Goal: Information Seeking & Learning: Learn about a topic

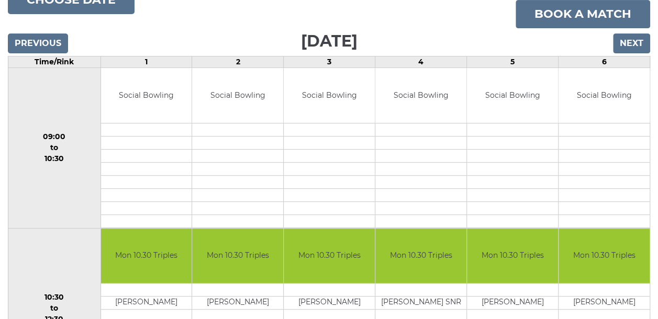
scroll to position [153, 0]
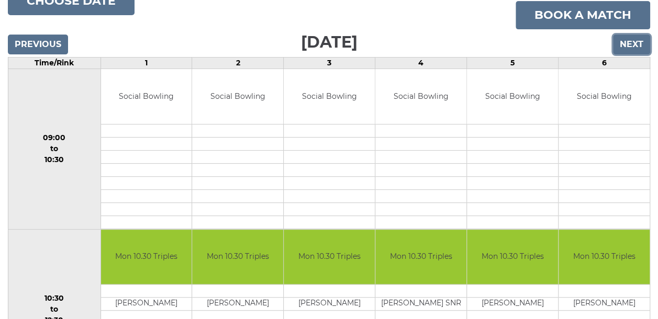
click at [627, 38] on input "Next" at bounding box center [631, 45] width 37 height 20
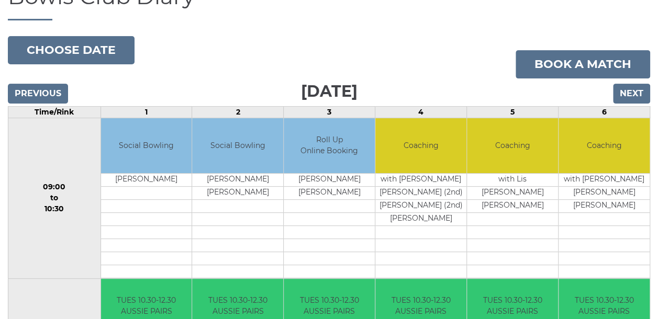
scroll to position [49, 0]
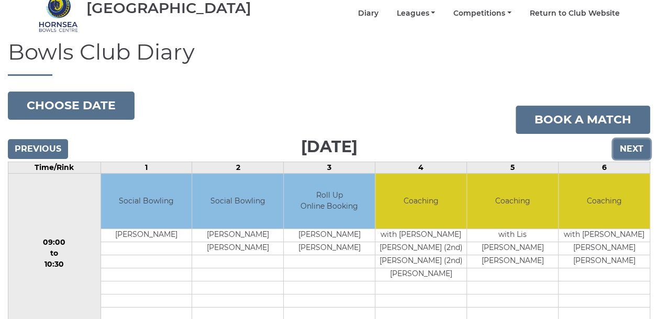
click at [628, 139] on input "Next" at bounding box center [631, 149] width 37 height 20
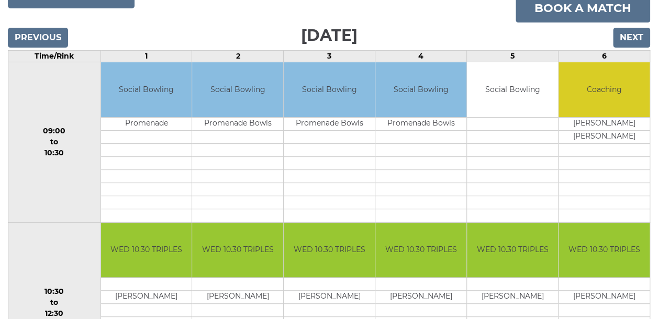
scroll to position [153, 0]
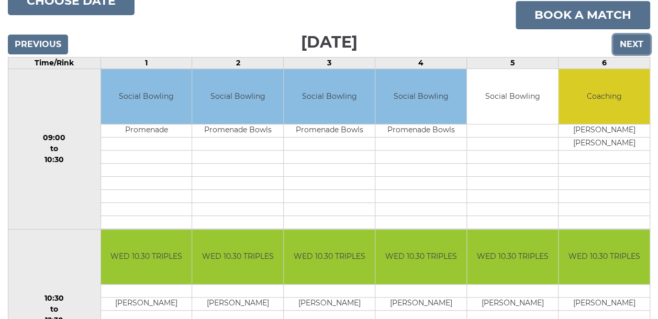
click at [634, 37] on input "Next" at bounding box center [631, 45] width 37 height 20
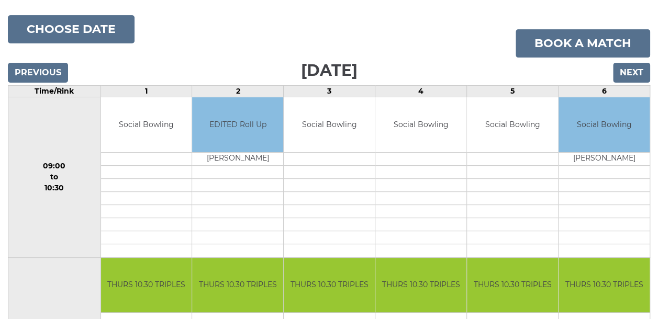
scroll to position [101, 0]
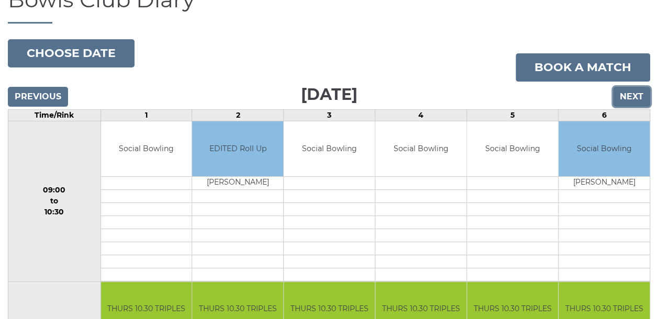
click at [632, 88] on input "Next" at bounding box center [631, 97] width 37 height 20
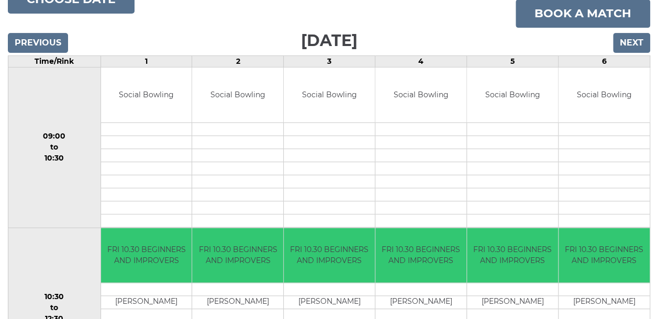
scroll to position [153, 0]
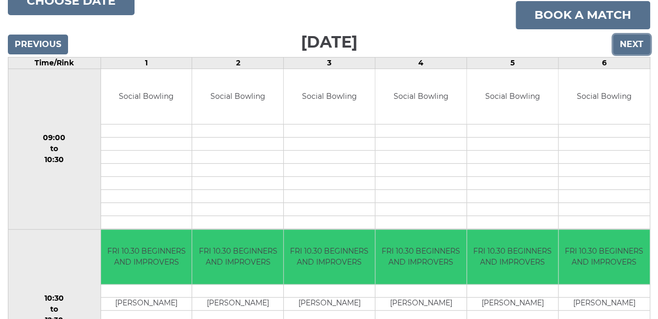
click at [632, 42] on input "Next" at bounding box center [631, 45] width 37 height 20
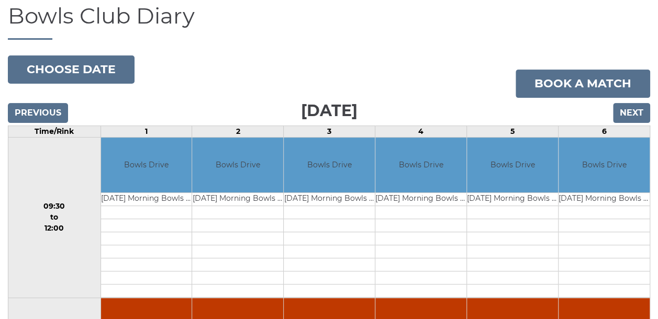
scroll to position [42, 0]
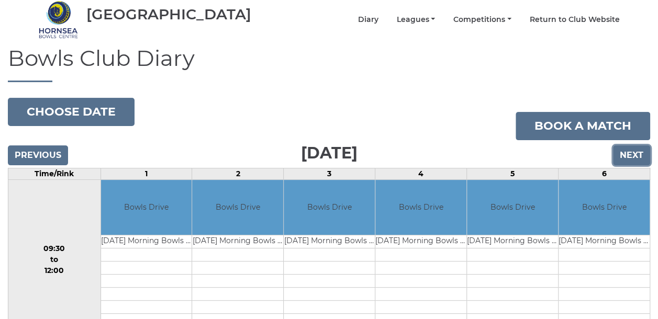
click at [631, 152] on input "Next" at bounding box center [631, 155] width 37 height 20
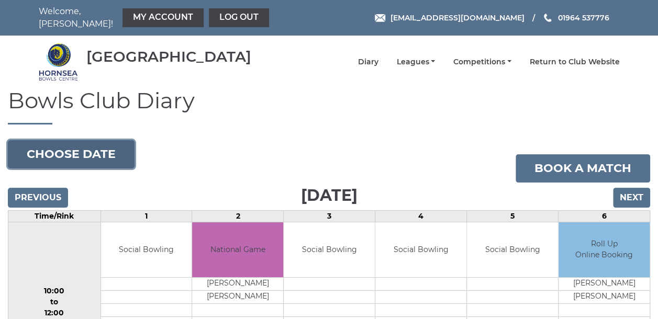
click at [73, 147] on button "Choose date" at bounding box center [71, 154] width 127 height 28
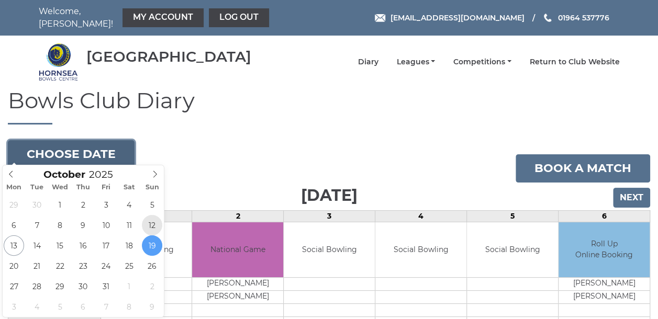
type input "2025-10-12"
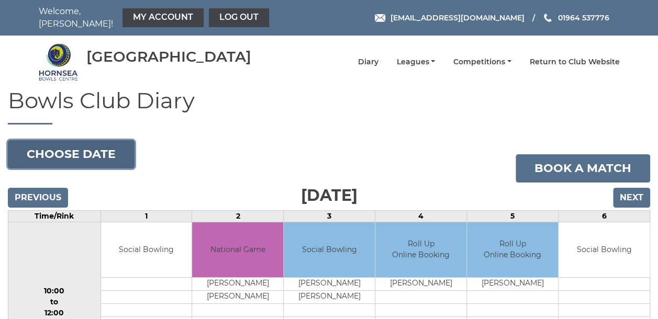
click at [114, 148] on button "Choose date" at bounding box center [71, 154] width 127 height 28
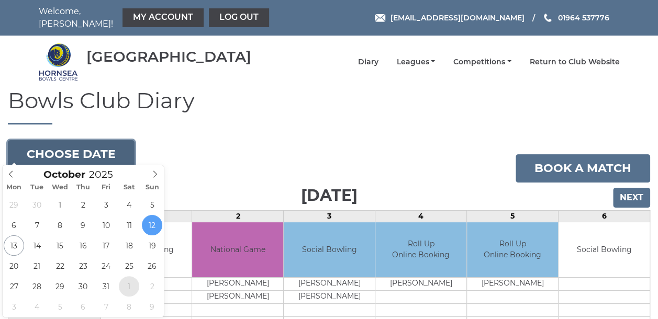
type input "2025-11-01"
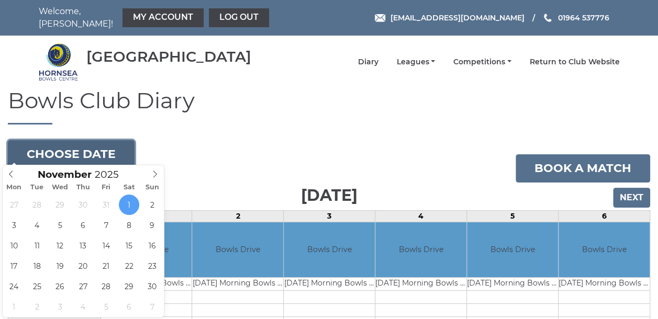
click at [91, 148] on button "Choose date" at bounding box center [71, 154] width 127 height 28
type input "[DATE]"
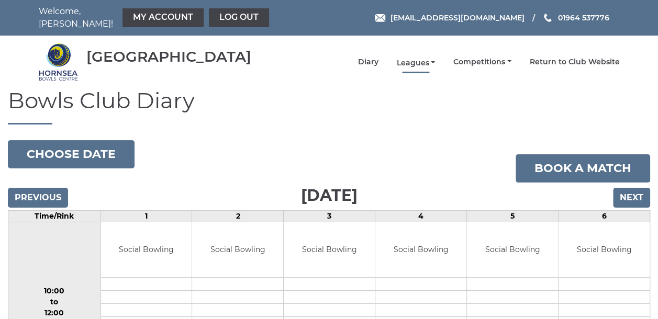
click at [417, 58] on link "Leagues" at bounding box center [415, 63] width 39 height 10
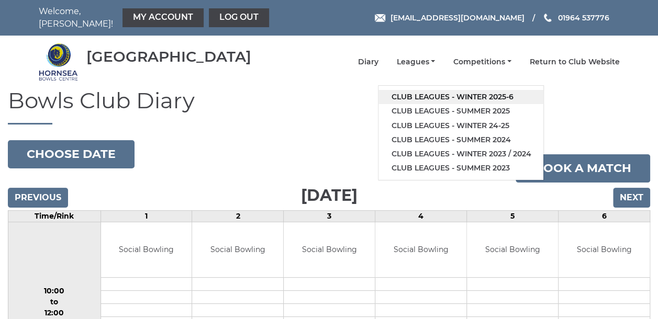
click at [410, 90] on link "Club leagues - Winter 2025-6" at bounding box center [460, 97] width 165 height 14
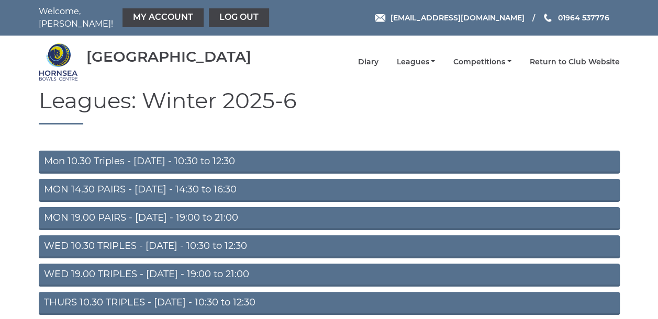
click at [160, 156] on link "Mon 10.30 Triples - [DATE] - 10:30 to 12:30" at bounding box center [329, 162] width 581 height 23
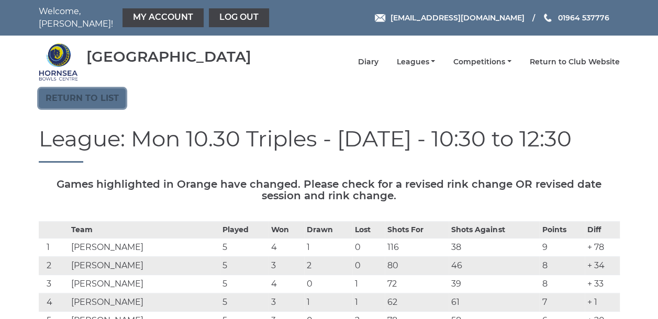
click at [100, 91] on link "Return to list" at bounding box center [82, 98] width 87 height 20
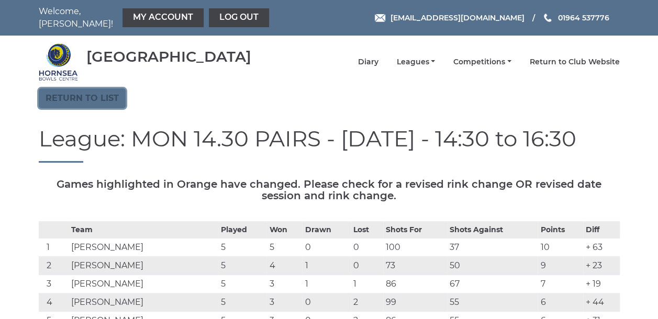
click at [102, 91] on link "Return to list" at bounding box center [82, 98] width 87 height 20
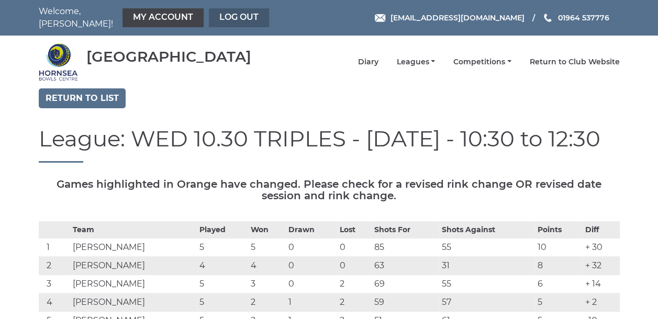
click at [233, 13] on link "Log out" at bounding box center [239, 17] width 60 height 19
